Goal: Task Accomplishment & Management: Complete application form

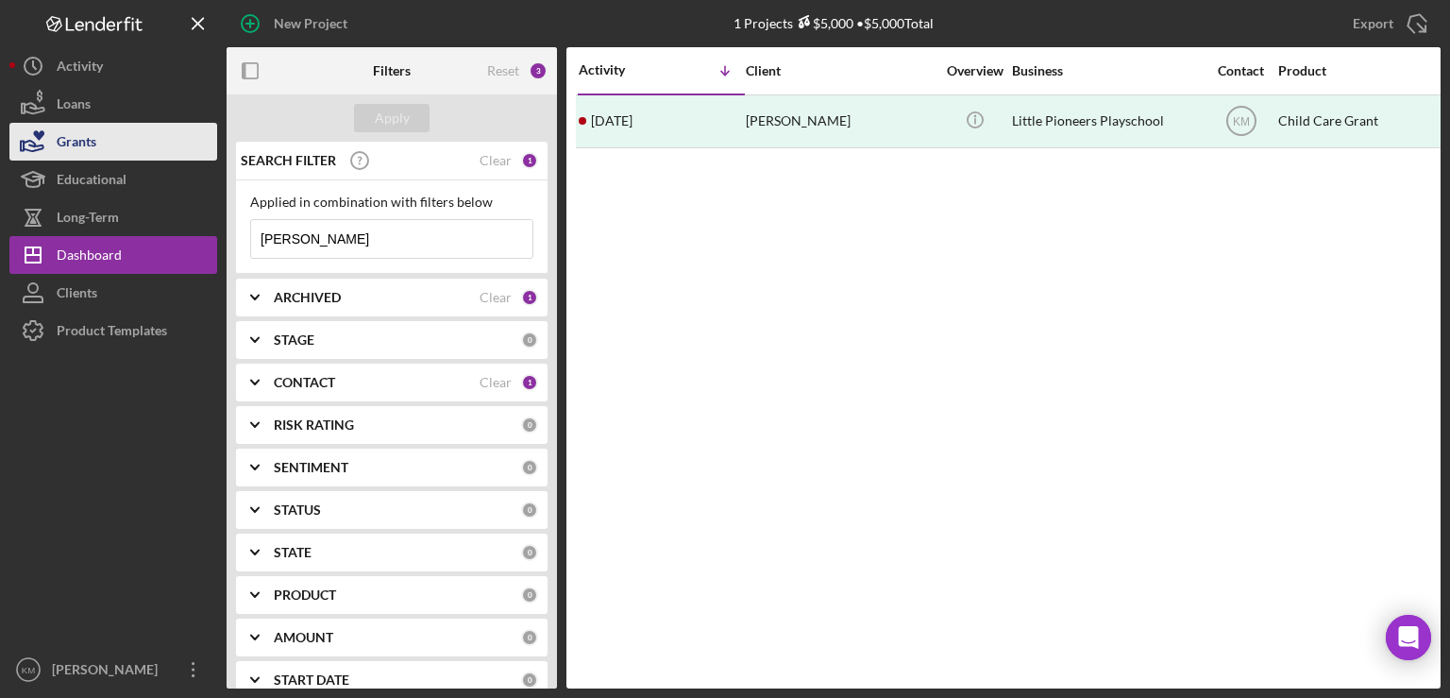
click at [119, 145] on button "Grants" at bounding box center [113, 142] width 208 height 38
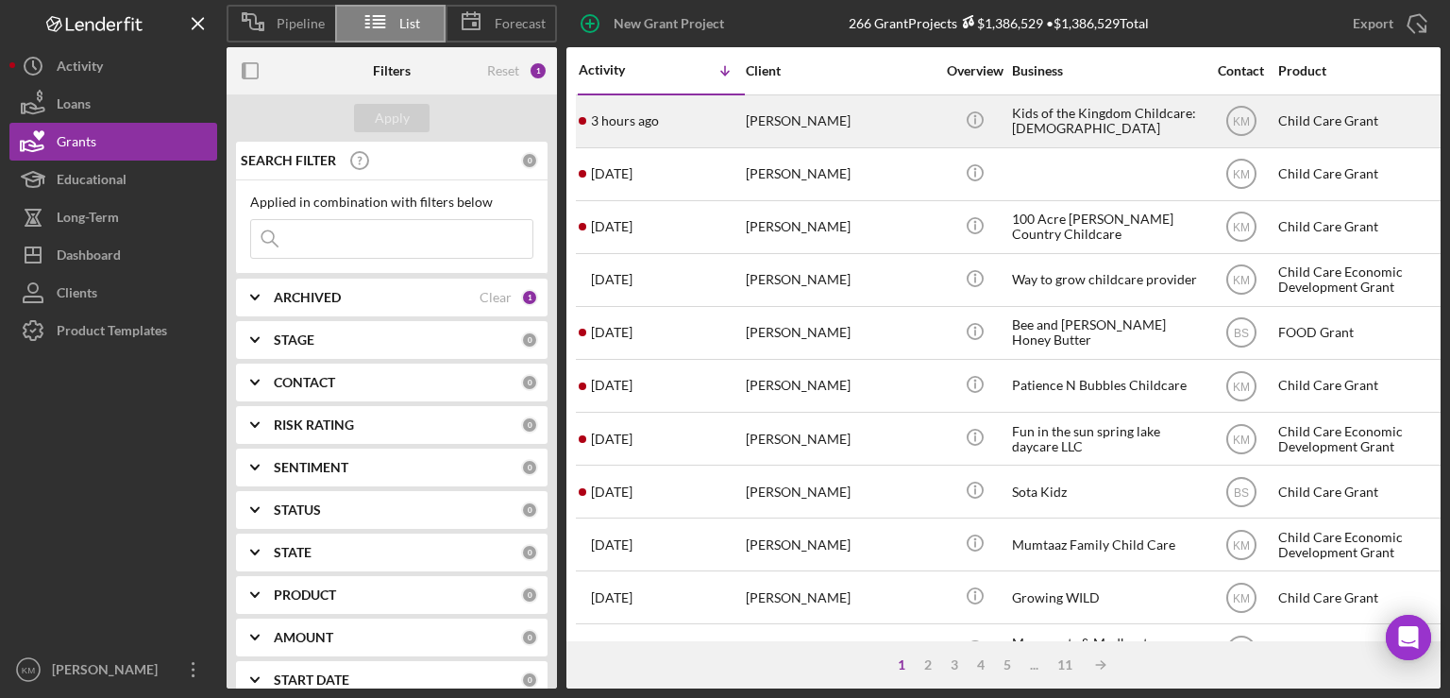
click at [755, 128] on div "[PERSON_NAME]" at bounding box center [840, 121] width 189 height 50
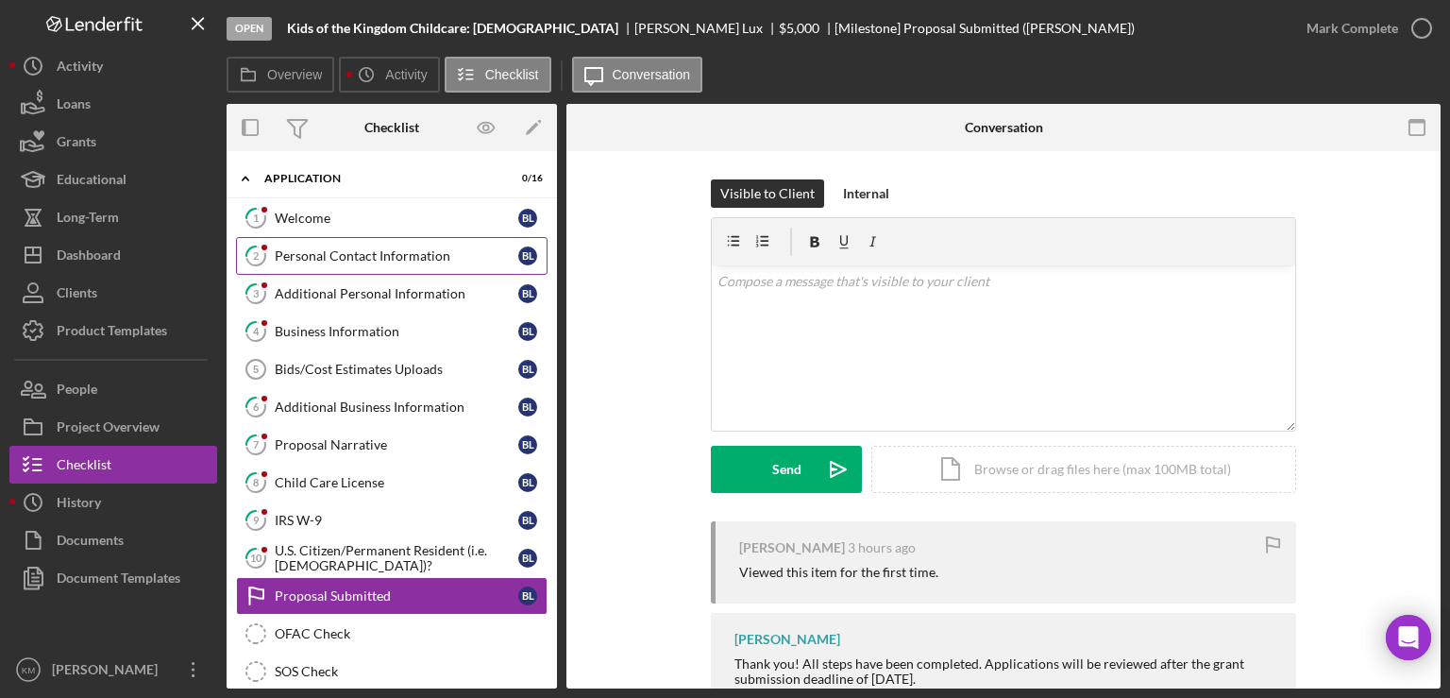
click at [327, 240] on link "2 Personal Contact Information [PERSON_NAME]" at bounding box center [392, 256] width 312 height 38
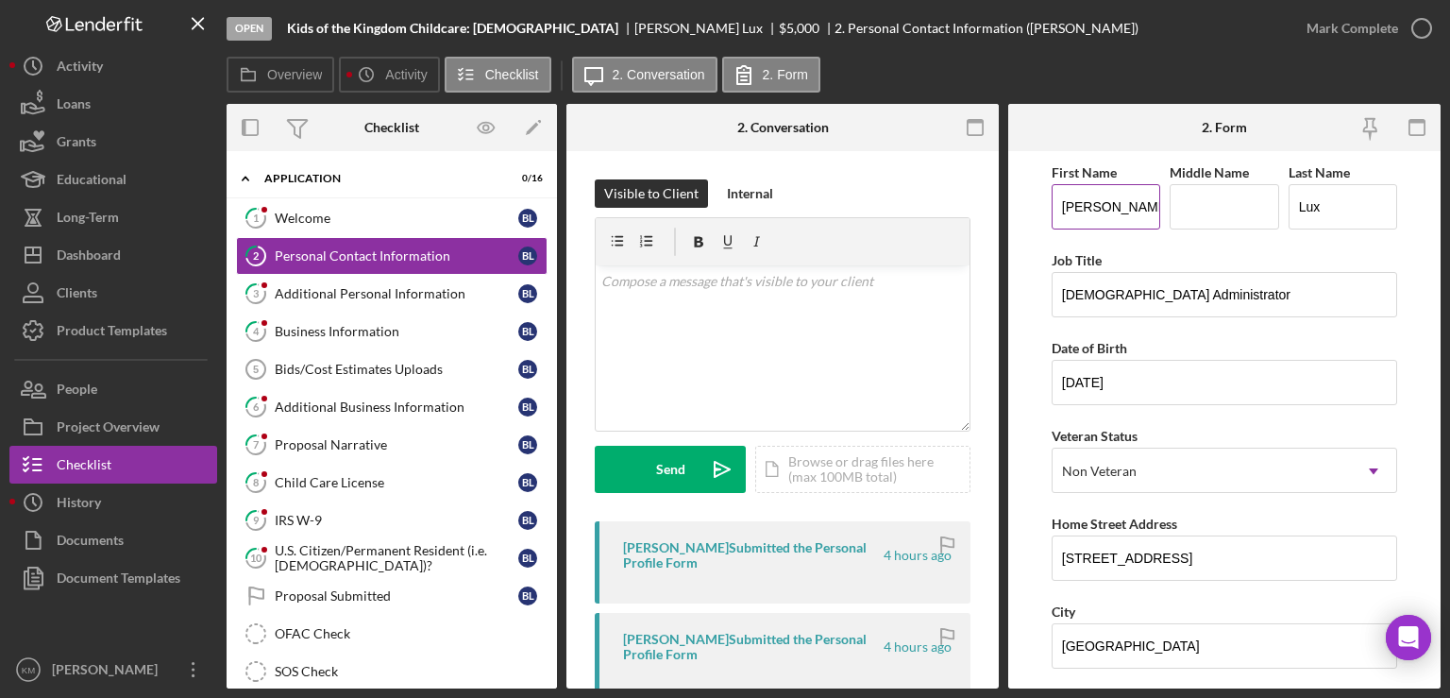
drag, startPoint x: 1058, startPoint y: 206, endPoint x: 1130, endPoint y: 205, distance: 72.7
click at [1130, 205] on input "[PERSON_NAME]" at bounding box center [1106, 206] width 109 height 45
click at [406, 286] on div "Additional Personal Information" at bounding box center [397, 293] width 244 height 15
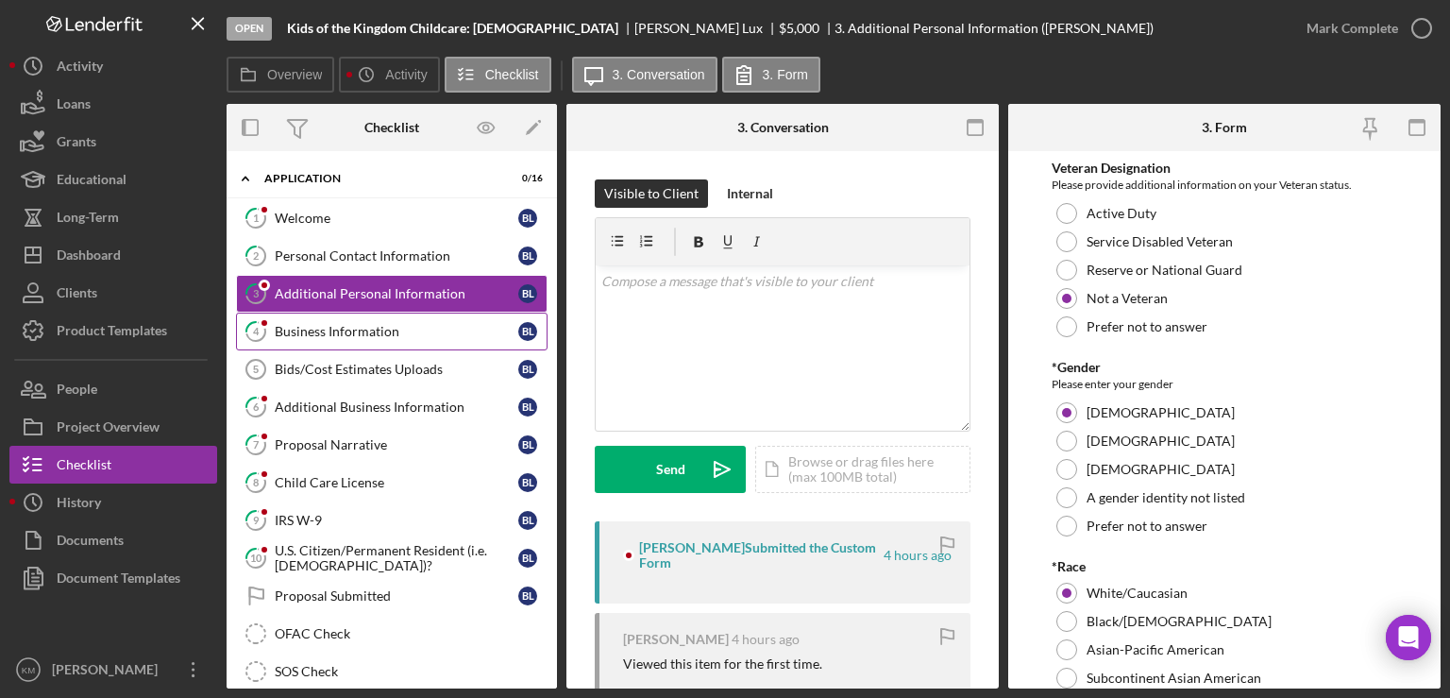
click at [362, 324] on div "Business Information" at bounding box center [397, 331] width 244 height 15
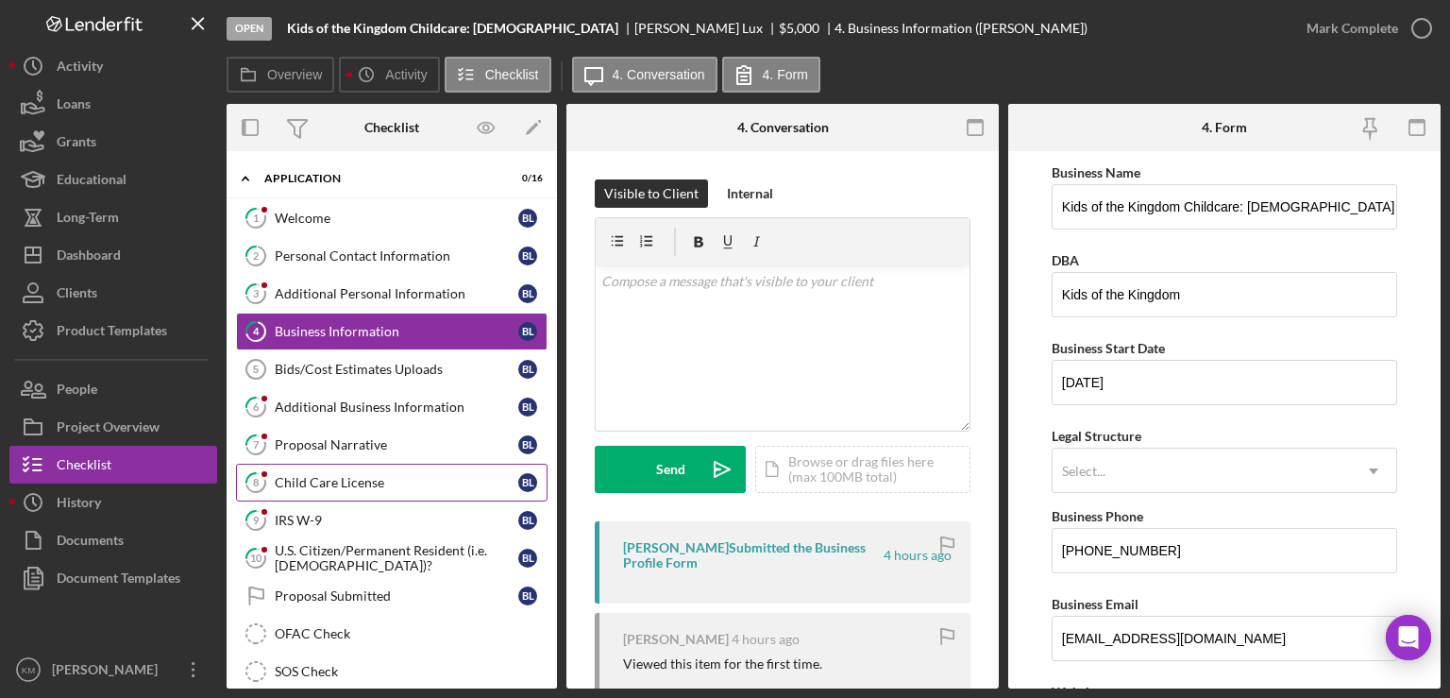
click at [345, 482] on div "Child Care License" at bounding box center [397, 482] width 244 height 15
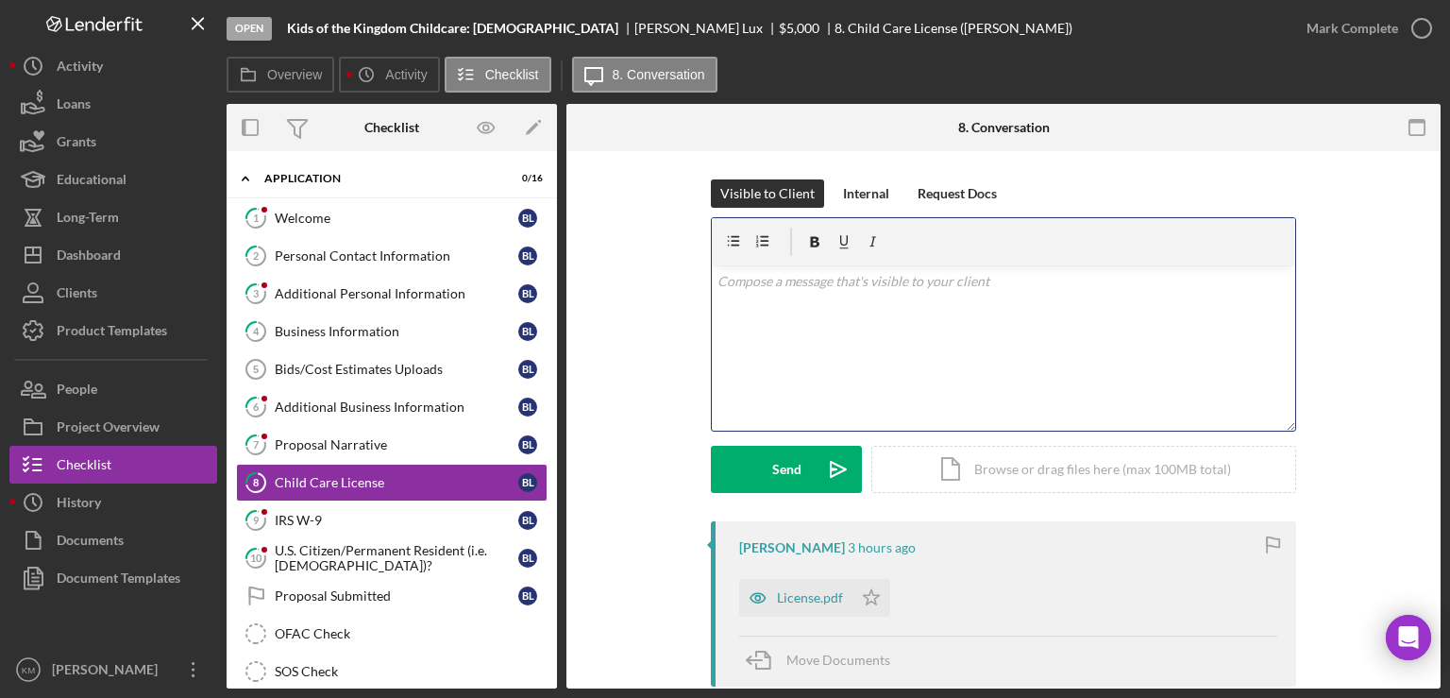
click at [1031, 275] on p at bounding box center [1004, 281] width 573 height 21
drag, startPoint x: 1435, startPoint y: 268, endPoint x: 1447, endPoint y: 441, distance: 173.2
click at [1447, 441] on div "Open Kids of the Kingdom Childcare: [DEMOGRAPHIC_DATA] [PERSON_NAME] $5,000 $5,…" at bounding box center [725, 349] width 1450 height 698
click at [805, 608] on div "License.pdf" at bounding box center [795, 595] width 113 height 38
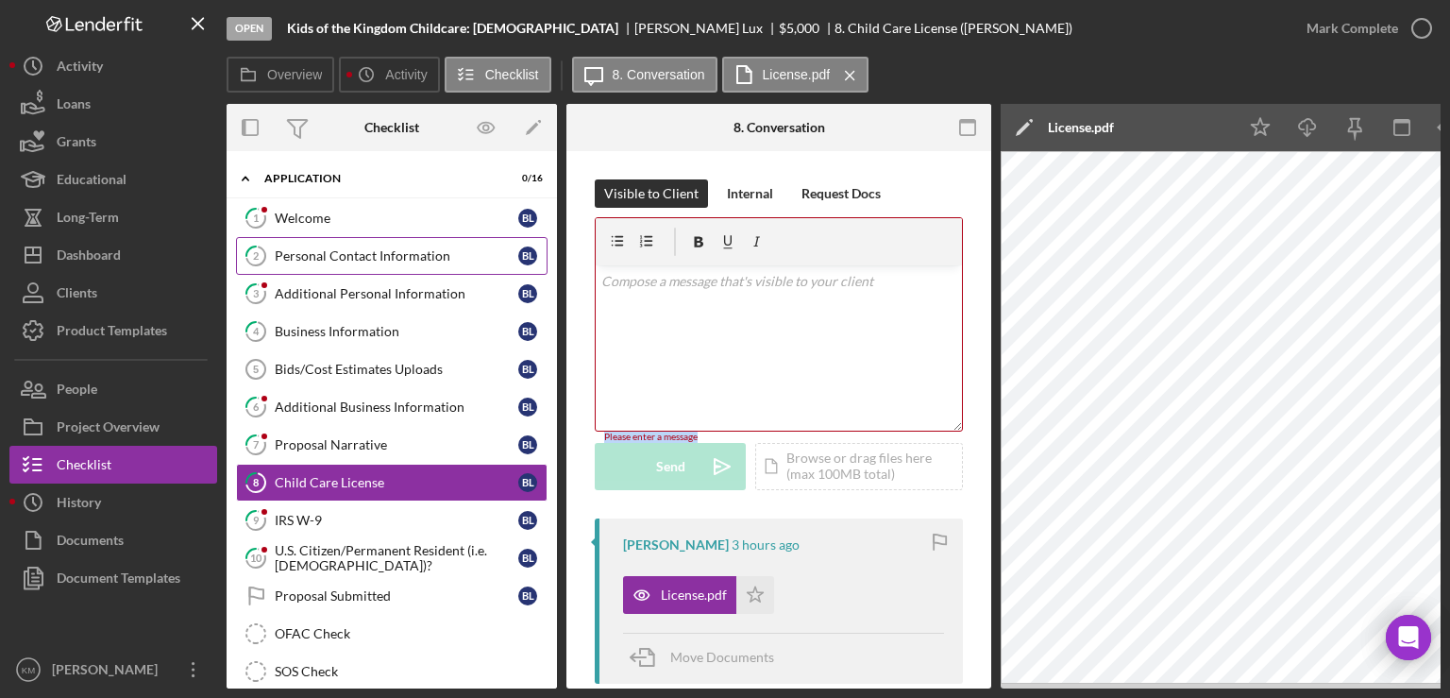
click at [393, 260] on div "Personal Contact Information" at bounding box center [397, 255] width 244 height 15
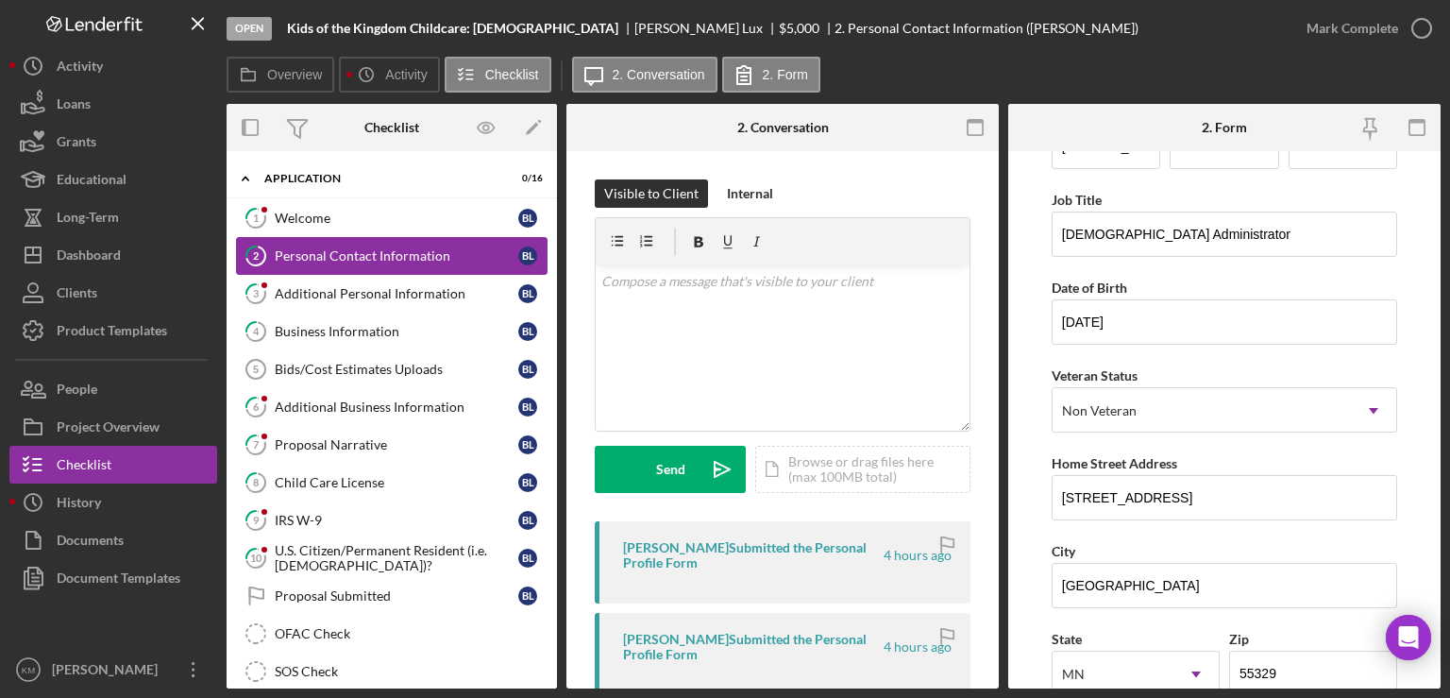
scroll to position [58, 0]
click at [415, 291] on div "Additional Personal Information" at bounding box center [397, 293] width 244 height 15
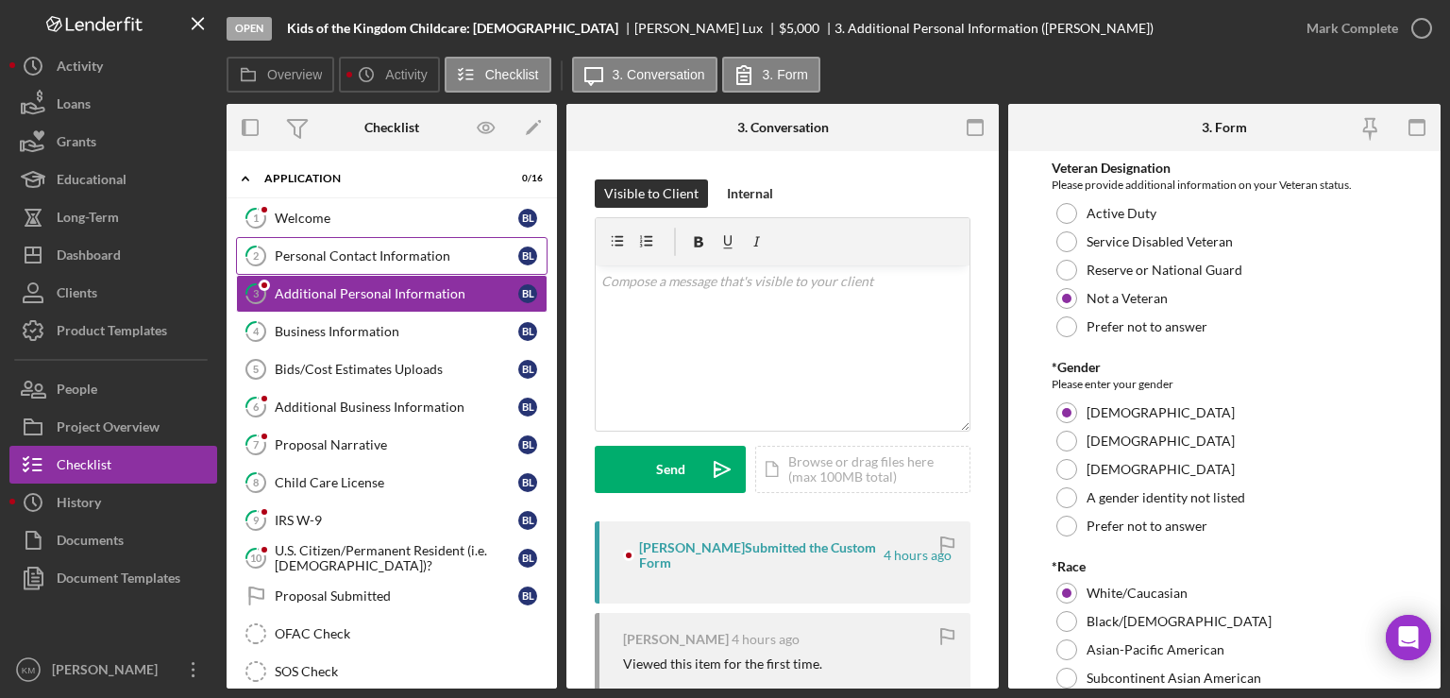
click at [370, 262] on div "Personal Contact Information" at bounding box center [397, 255] width 244 height 15
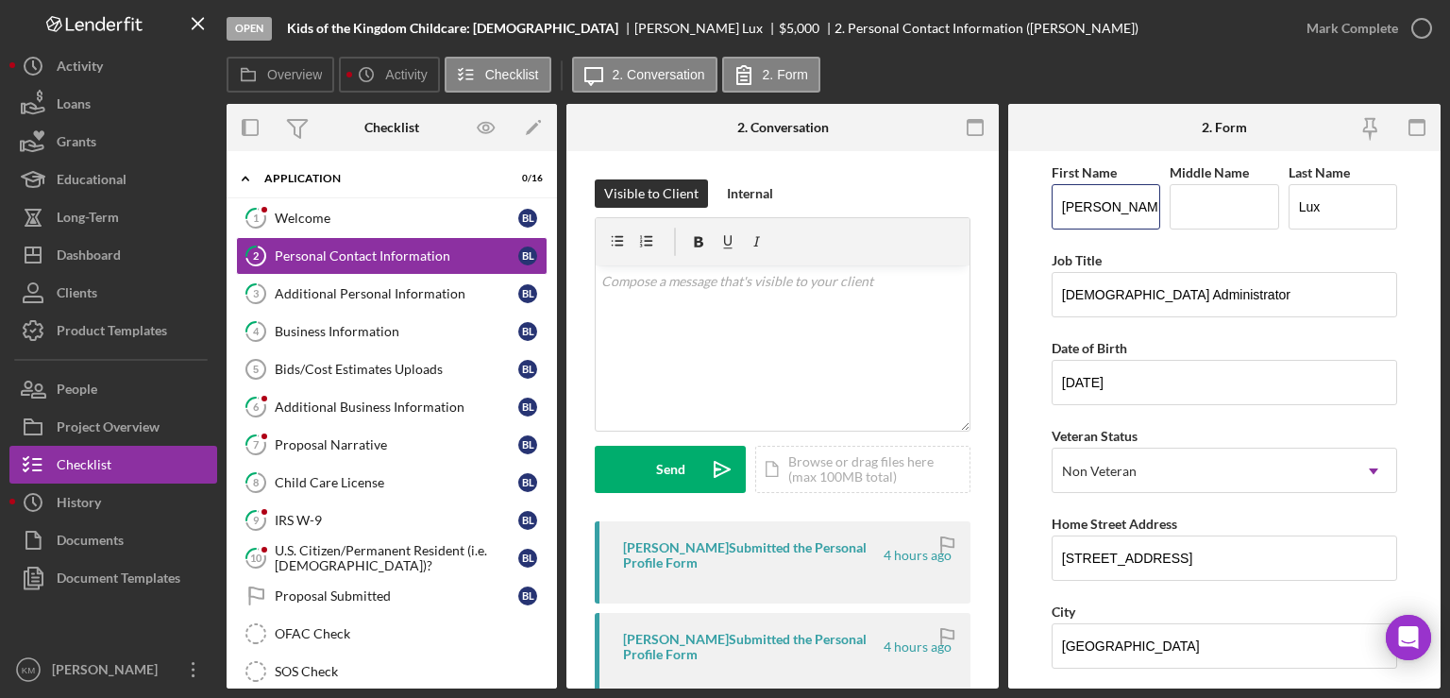
drag, startPoint x: 1124, startPoint y: 208, endPoint x: 1038, endPoint y: 209, distance: 85.9
click at [1038, 209] on form "First Name [PERSON_NAME] Middle Name Last Name Lux Job Title [DEMOGRAPHIC_DATA]…" at bounding box center [1225, 419] width 432 height 537
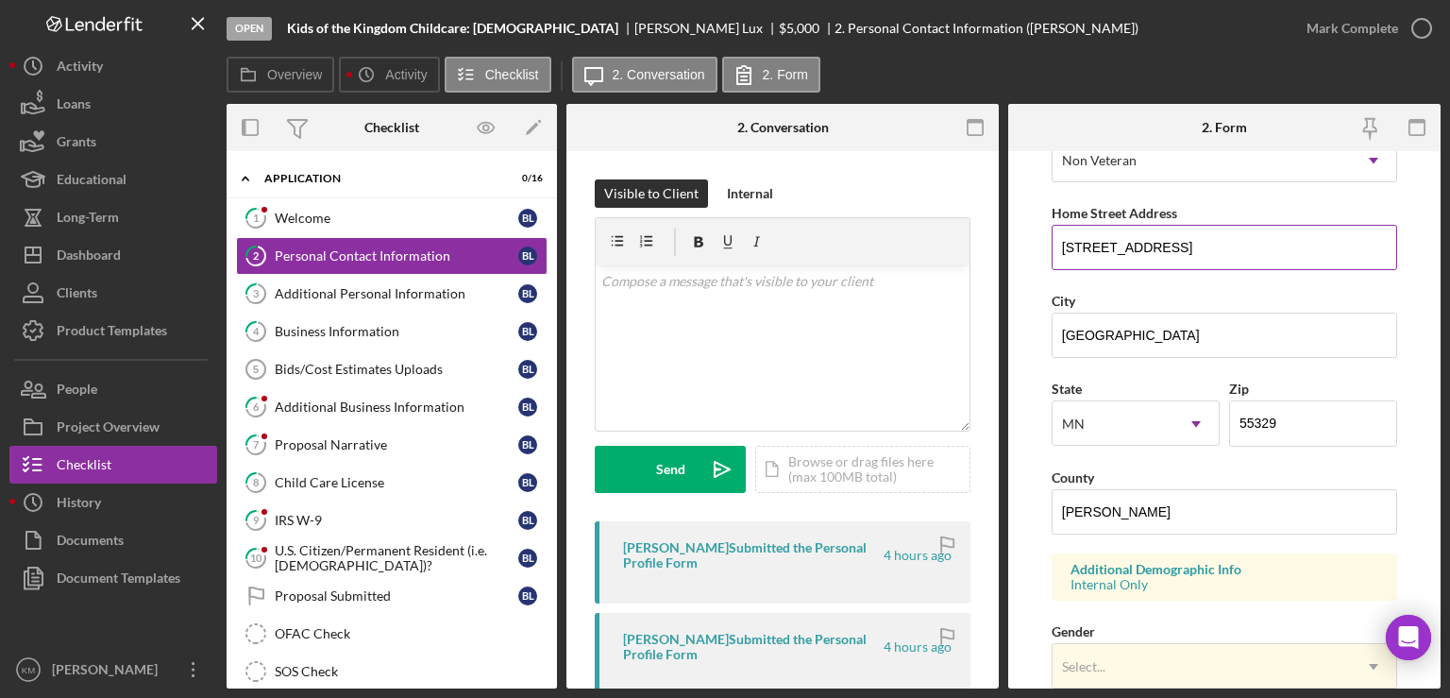
scroll to position [333, 0]
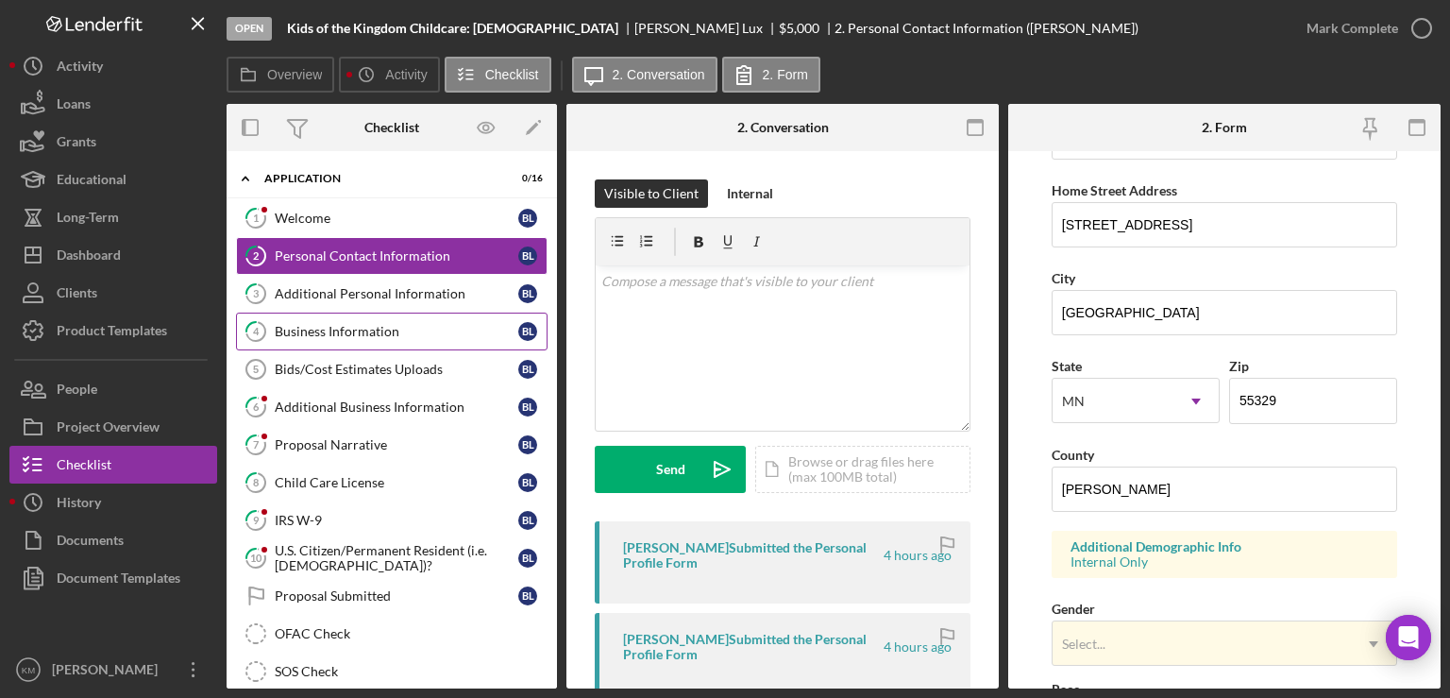
click at [398, 328] on div "Business Information" at bounding box center [397, 331] width 244 height 15
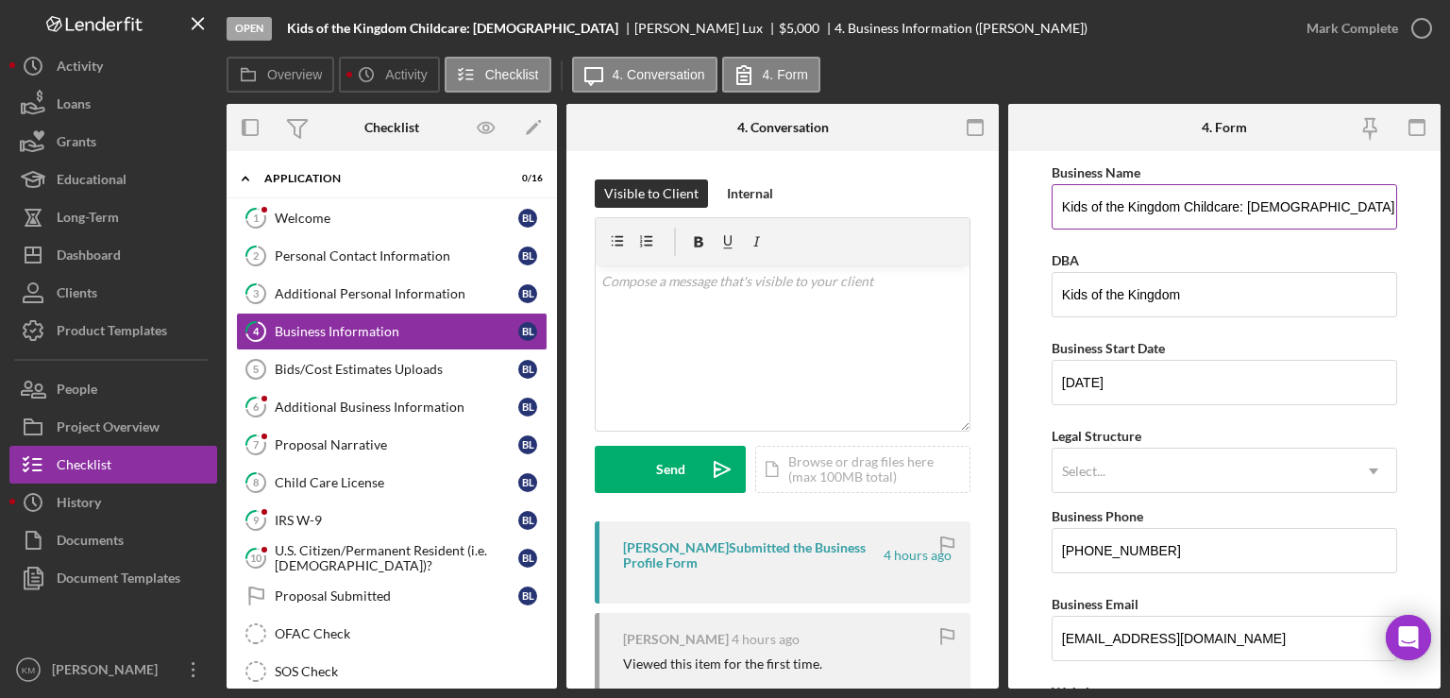
drag, startPoint x: 1059, startPoint y: 206, endPoint x: 1385, endPoint y: 187, distance: 327.3
click at [1385, 187] on input "Kids of the Kingdom Childcare: [DEMOGRAPHIC_DATA]" at bounding box center [1225, 206] width 346 height 45
click at [404, 254] on div "Personal Contact Information" at bounding box center [397, 255] width 244 height 15
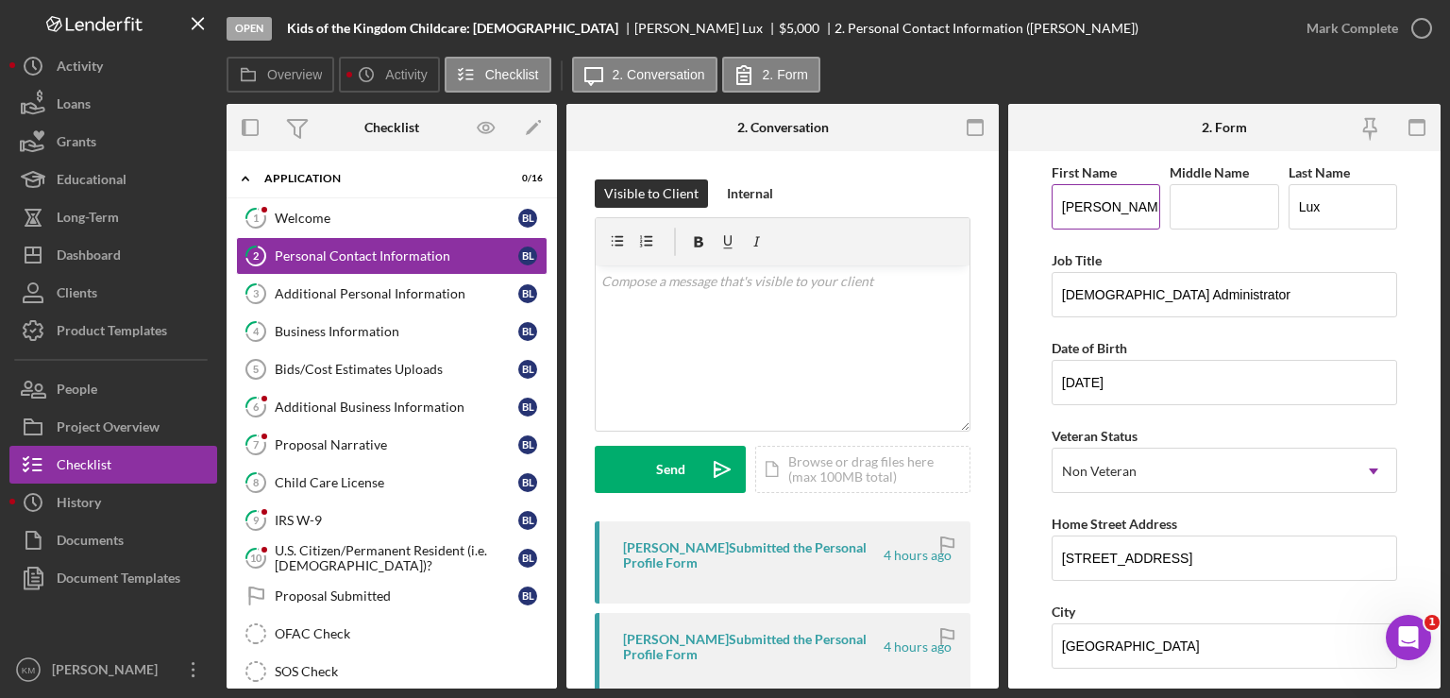
drag, startPoint x: 1058, startPoint y: 206, endPoint x: 1137, endPoint y: 203, distance: 79.4
click at [1137, 203] on input "[PERSON_NAME]" at bounding box center [1106, 206] width 109 height 45
click at [398, 340] on link "4 Business Information [PERSON_NAME]" at bounding box center [392, 332] width 312 height 38
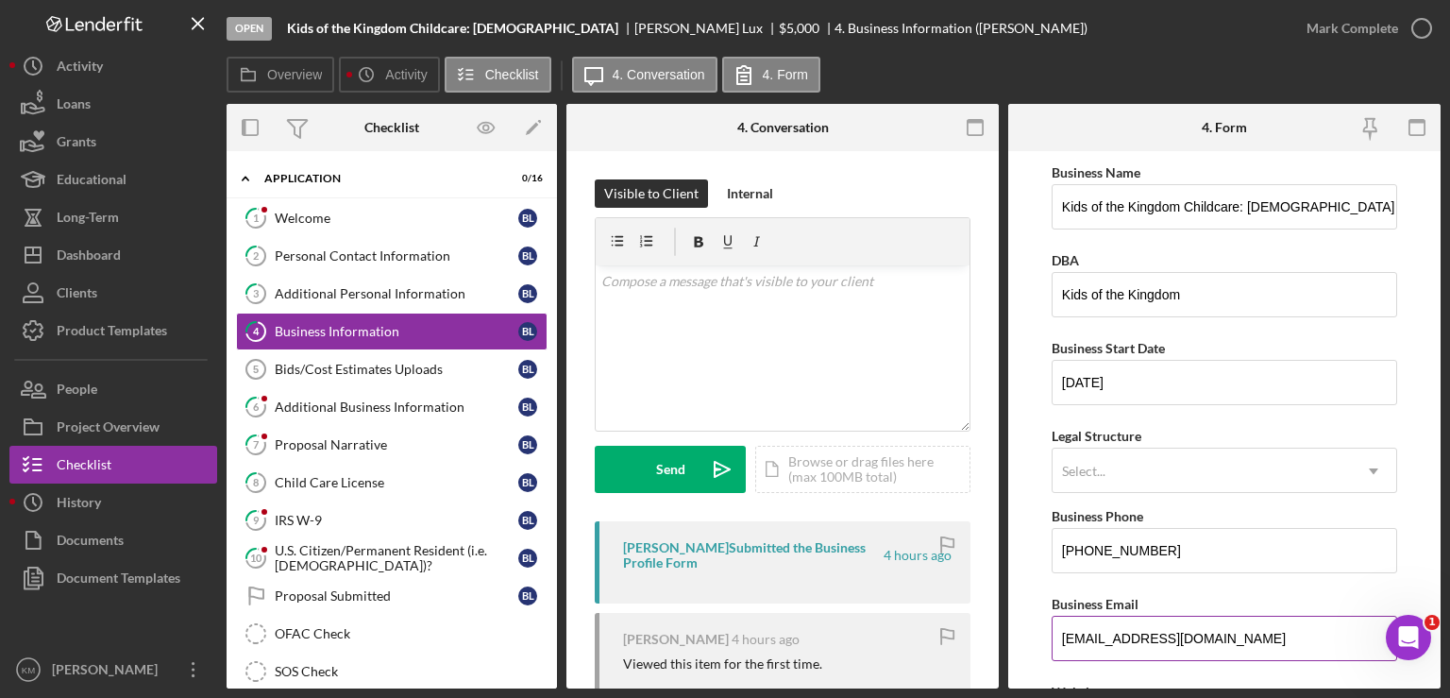
drag, startPoint x: 1059, startPoint y: 638, endPoint x: 1348, endPoint y: 625, distance: 289.3
click at [1348, 625] on input "[EMAIL_ADDRESS][DOMAIN_NAME]" at bounding box center [1225, 638] width 346 height 45
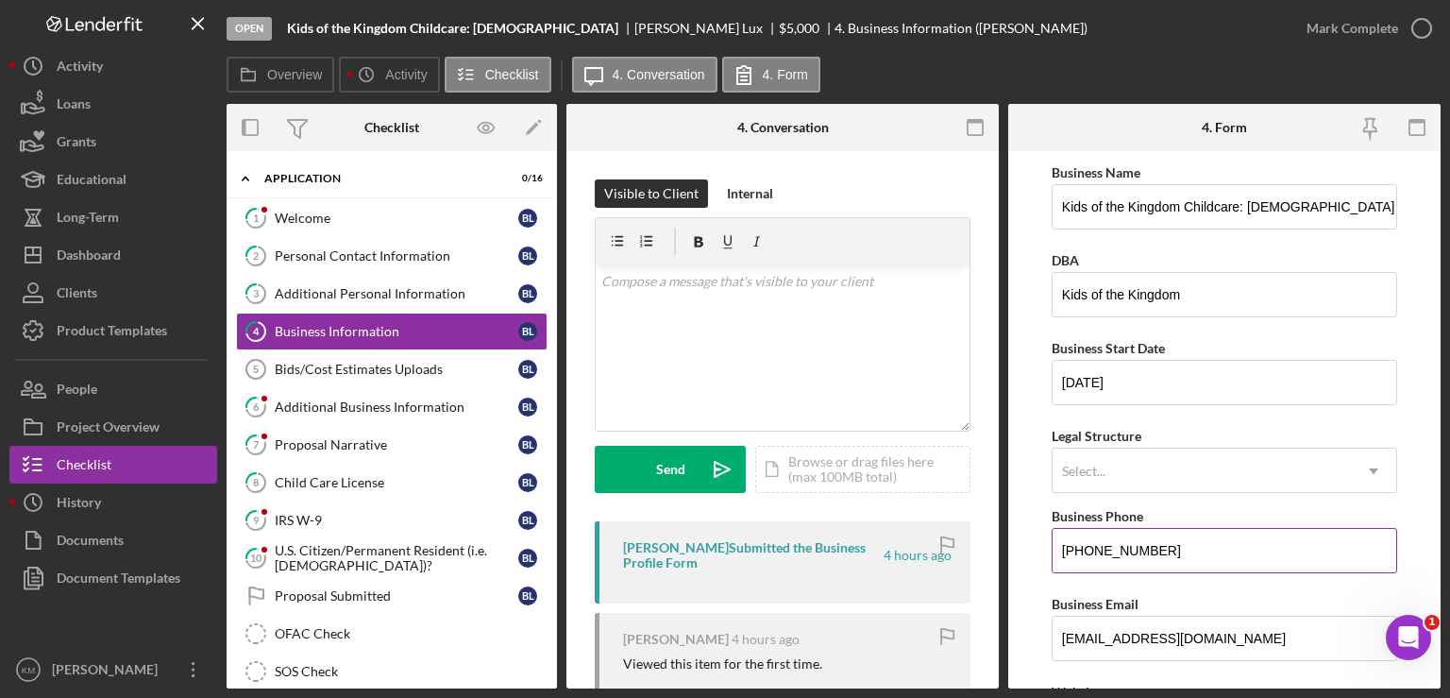
drag, startPoint x: 1060, startPoint y: 547, endPoint x: 1186, endPoint y: 537, distance: 125.9
click at [1186, 537] on input "[PHONE_NUMBER]" at bounding box center [1225, 550] width 346 height 45
drag, startPoint x: 1246, startPoint y: 205, endPoint x: 1379, endPoint y: 199, distance: 132.3
click at [1379, 199] on input "Kids of the Kingdom Childcare: [DEMOGRAPHIC_DATA]" at bounding box center [1225, 206] width 346 height 45
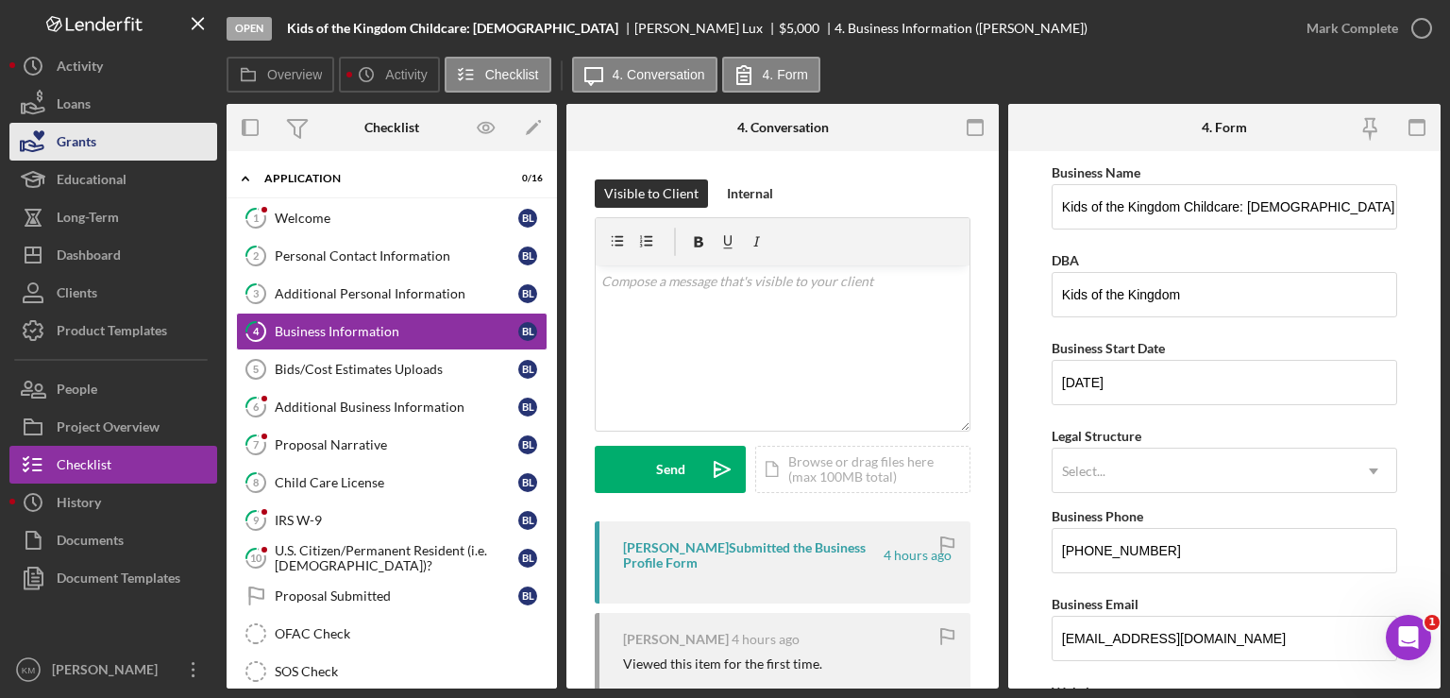
click at [93, 130] on div "Grants" at bounding box center [77, 144] width 40 height 42
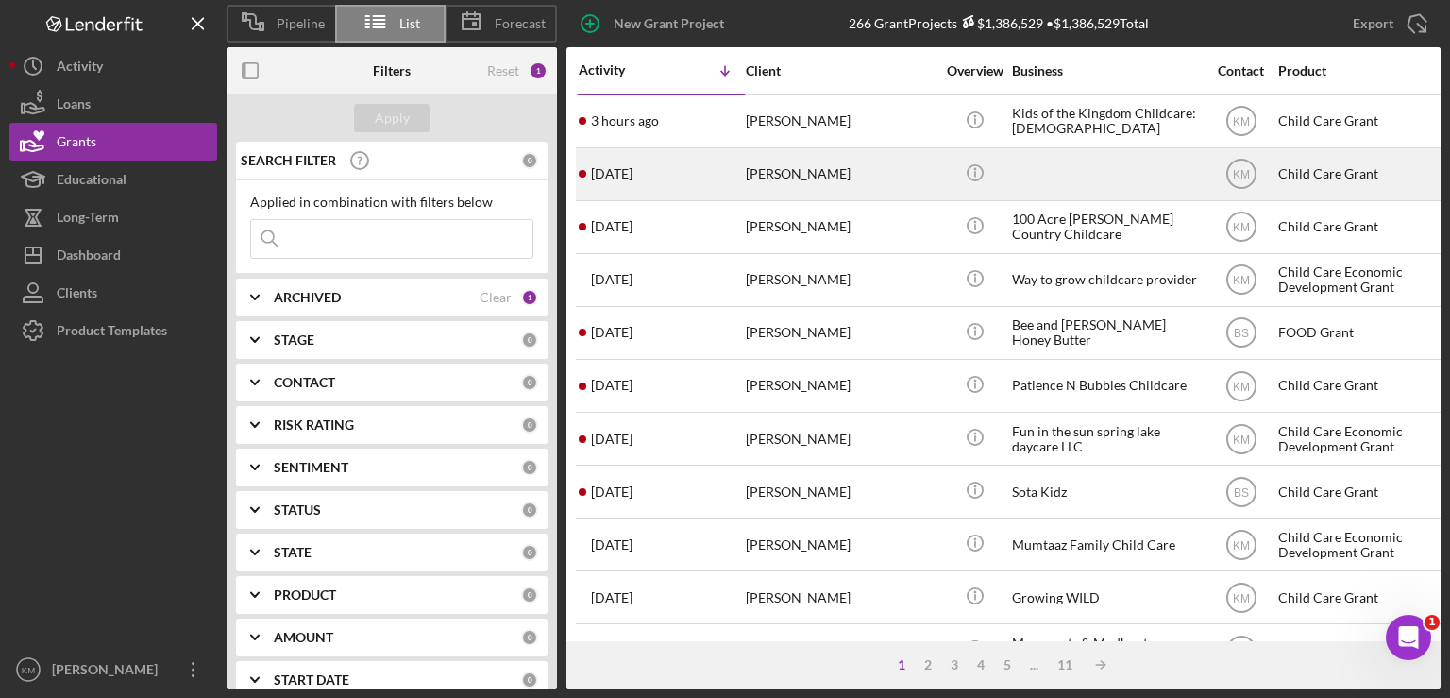
click at [793, 190] on div "[PERSON_NAME]" at bounding box center [840, 174] width 189 height 50
